Goal: Task Accomplishment & Management: Use online tool/utility

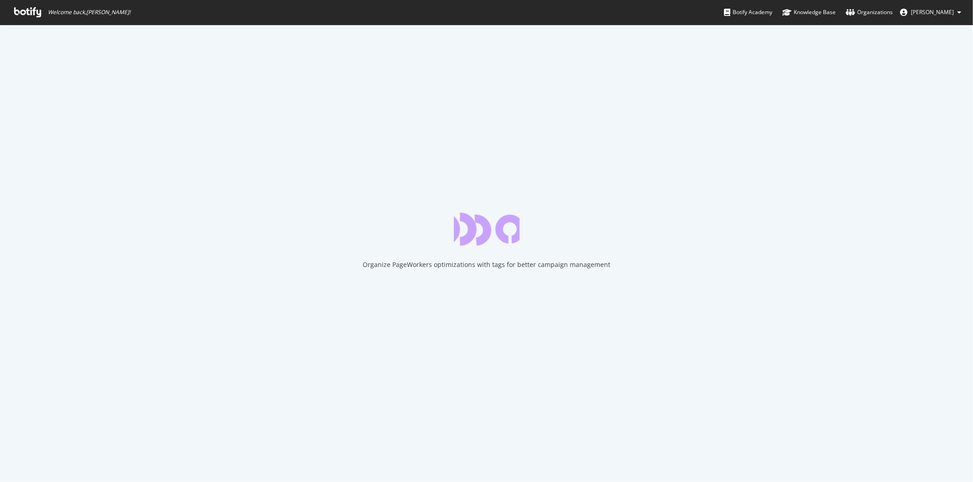
click at [16, 13] on icon at bounding box center [27, 12] width 27 height 10
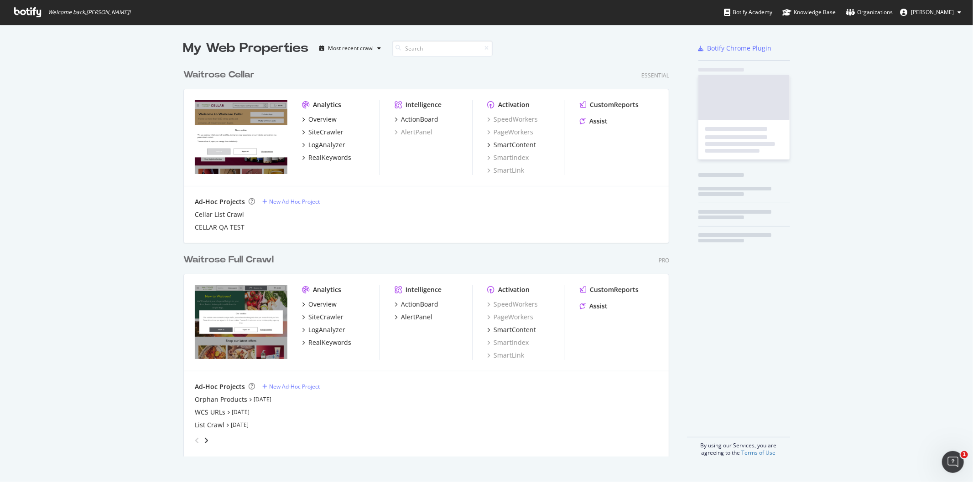
scroll to position [392, 485]
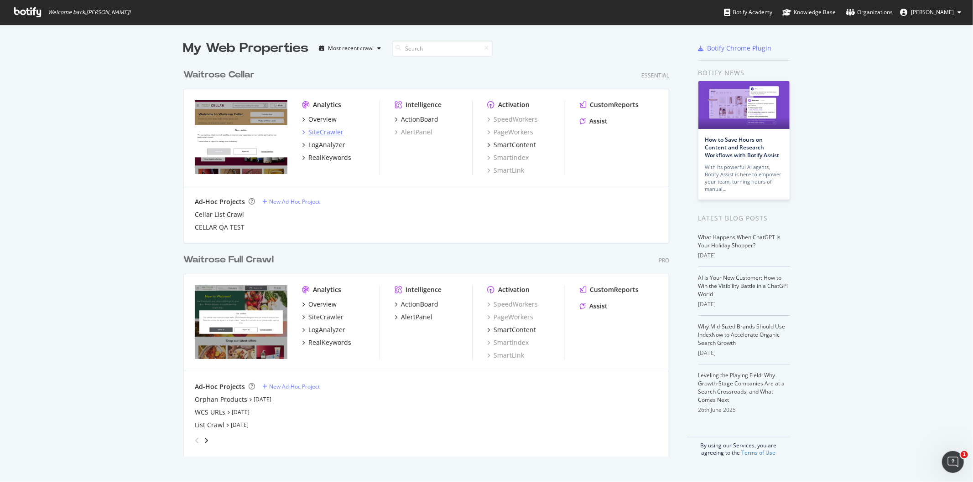
click at [308, 131] on div "SiteCrawler" at bounding box center [325, 132] width 35 height 9
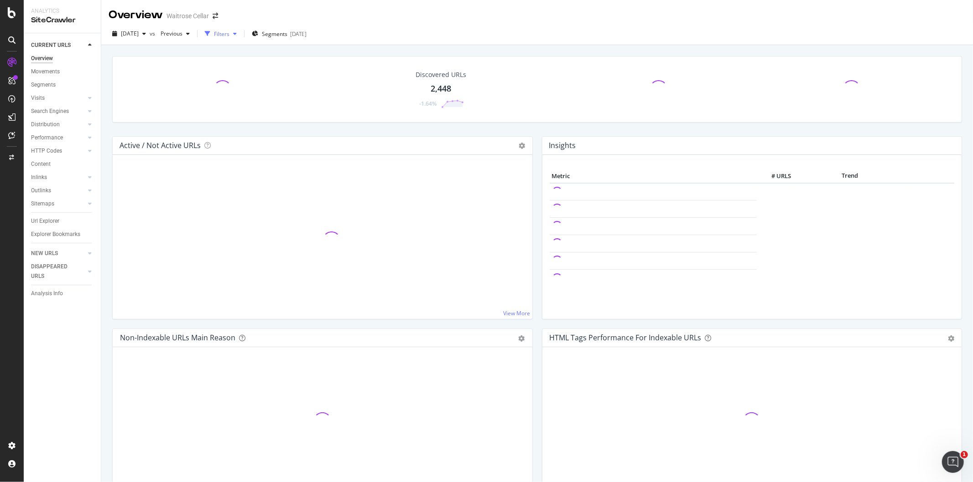
click at [229, 33] on div "Filters" at bounding box center [222, 34] width 16 height 8
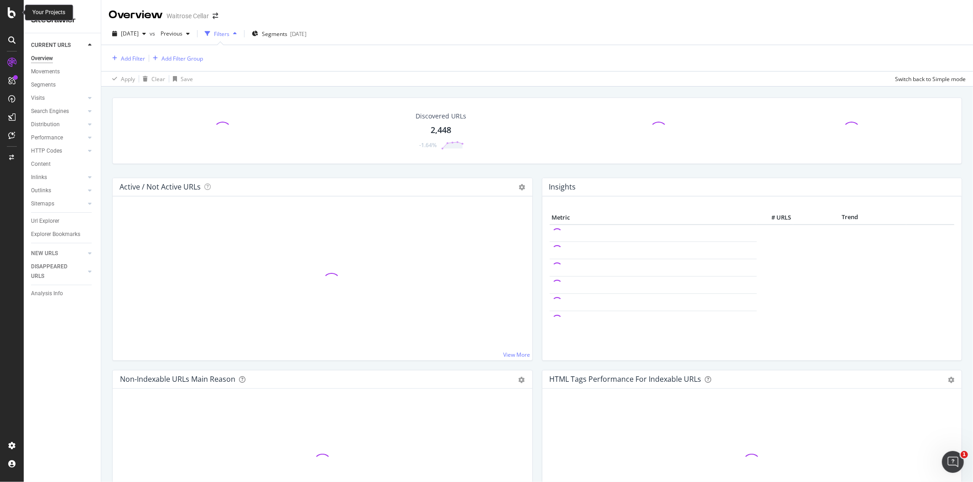
click at [13, 12] on icon at bounding box center [12, 12] width 8 height 11
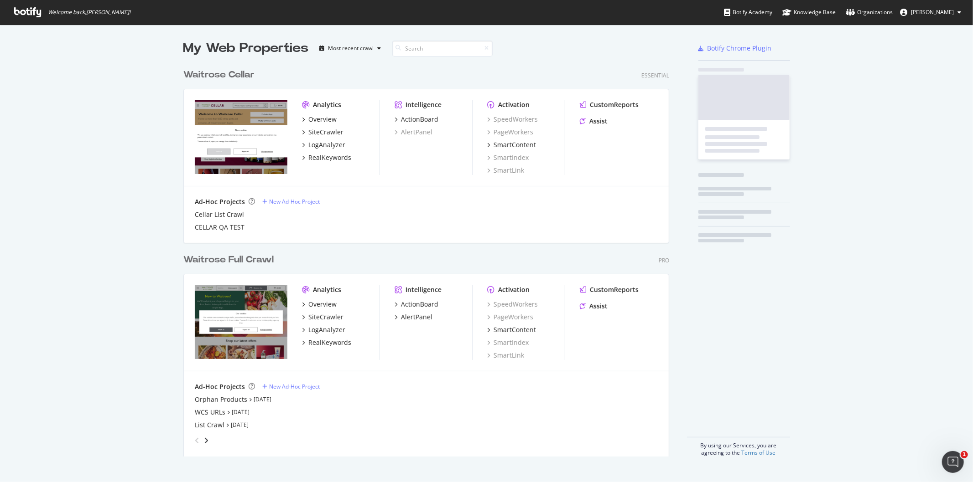
scroll to position [475, 958]
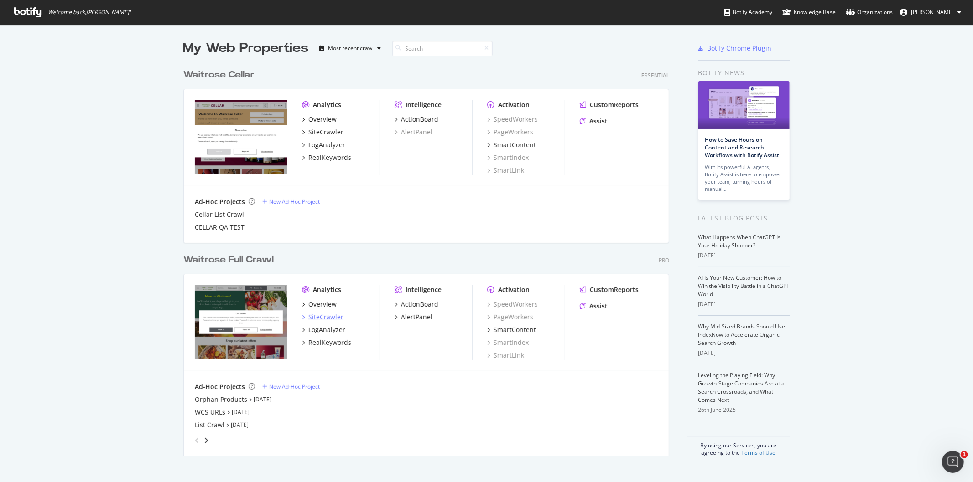
click at [322, 319] on div "SiteCrawler" at bounding box center [325, 317] width 35 height 9
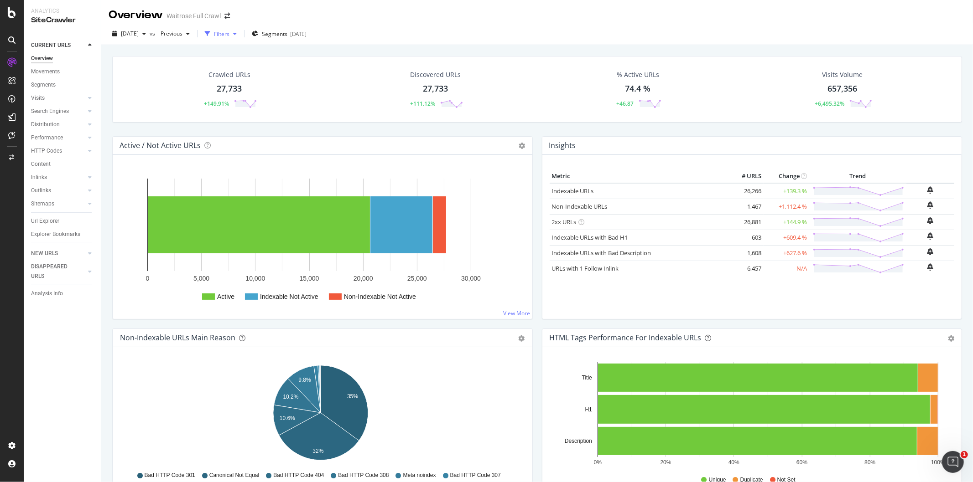
click at [240, 34] on div "button" at bounding box center [234, 33] width 11 height 5
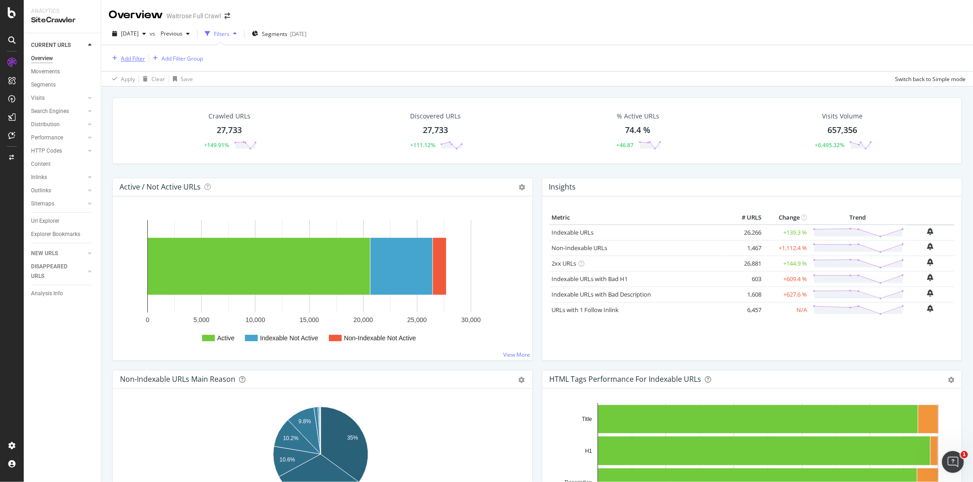
click at [130, 57] on div "Add Filter" at bounding box center [133, 59] width 24 height 8
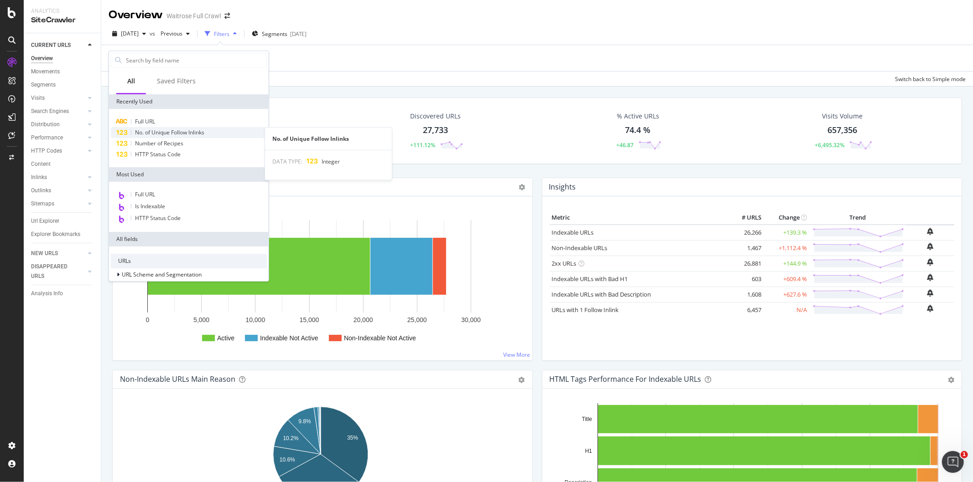
click at [145, 129] on span "No. of Unique Follow Inlinks" at bounding box center [169, 133] width 69 height 8
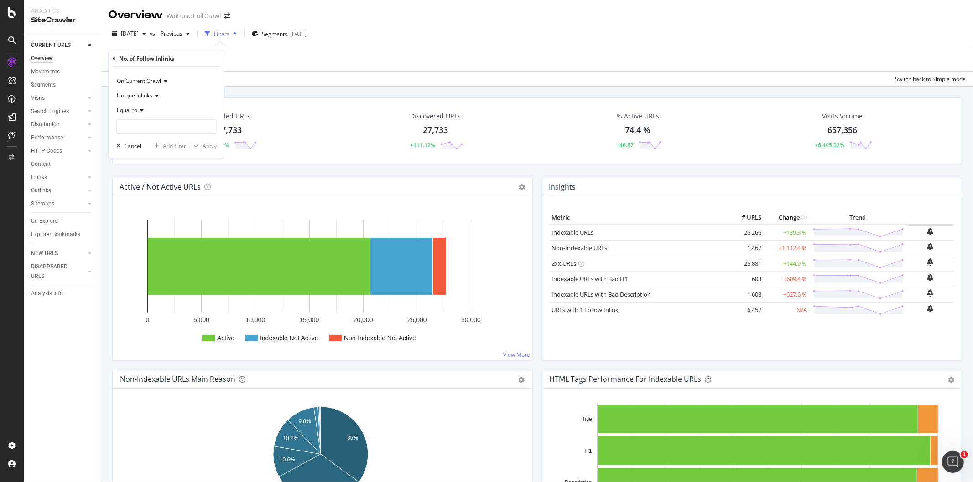
click at [285, 57] on div "Add Filter Add Filter Group" at bounding box center [537, 58] width 857 height 26
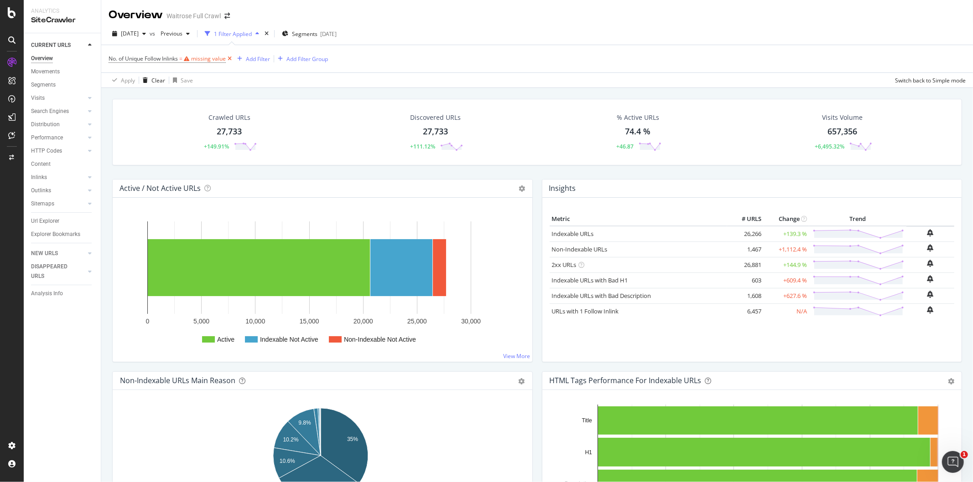
click at [232, 57] on icon at bounding box center [230, 58] width 8 height 9
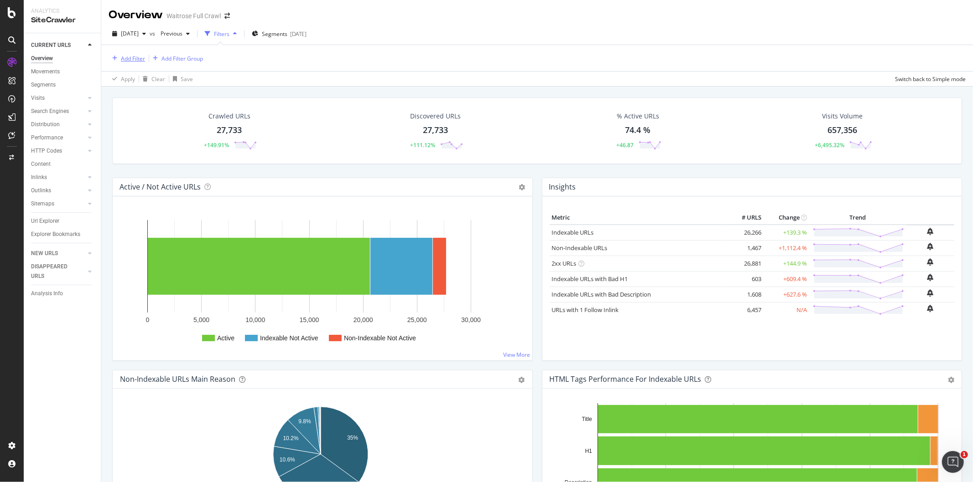
click at [136, 58] on div "Add Filter" at bounding box center [133, 59] width 24 height 8
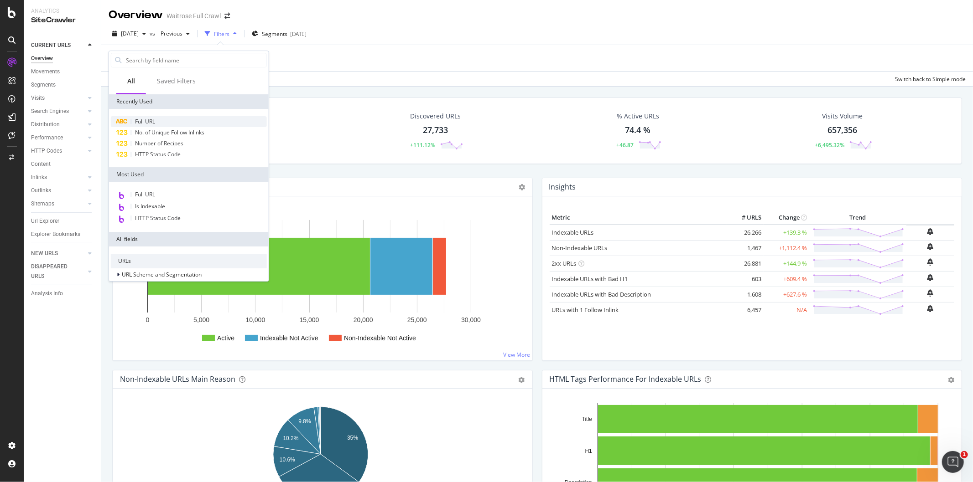
click at [149, 119] on span "Full URL" at bounding box center [145, 122] width 20 height 8
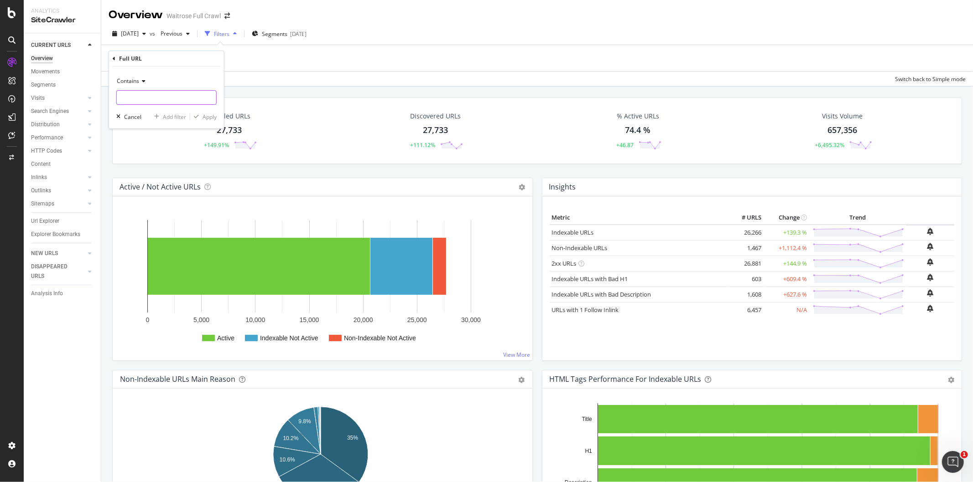
click at [150, 97] on input "text" at bounding box center [166, 97] width 99 height 15
type input "health"
click at [203, 113] on div "Apply" at bounding box center [203, 117] width 26 height 8
